Goal: Browse casually: Explore the website without a specific task or goal

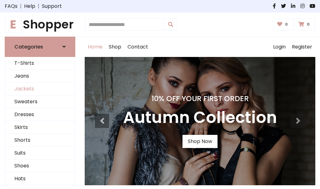
click at [40, 89] on link "Jackets" at bounding box center [40, 89] width 70 height 13
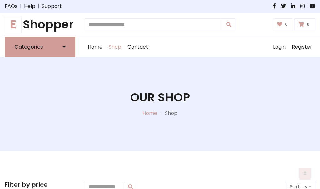
scroll to position [283, 0]
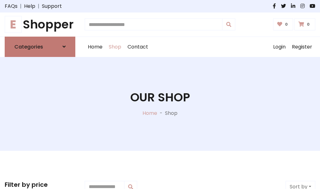
click at [40, 47] on h6 "Categories" at bounding box center [28, 47] width 29 height 6
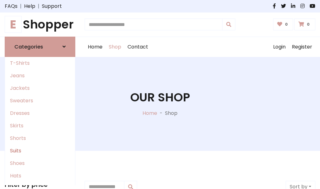
click at [40, 150] on link "Suits" at bounding box center [40, 150] width 70 height 13
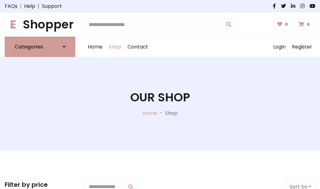
scroll to position [452, 0]
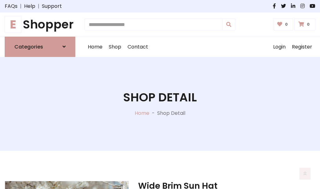
scroll to position [585, 0]
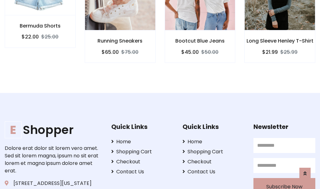
scroll to position [584, 0]
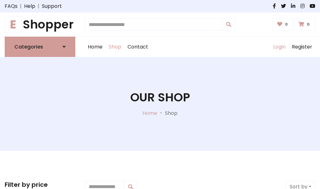
click at [279, 47] on link "Login" at bounding box center [279, 47] width 19 height 20
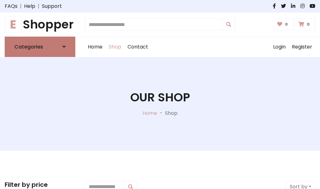
click at [64, 47] on icon at bounding box center [64, 46] width 3 height 5
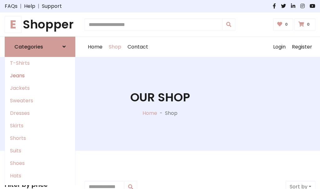
click at [40, 75] on link "Jeans" at bounding box center [40, 75] width 70 height 13
